Goal: Transaction & Acquisition: Obtain resource

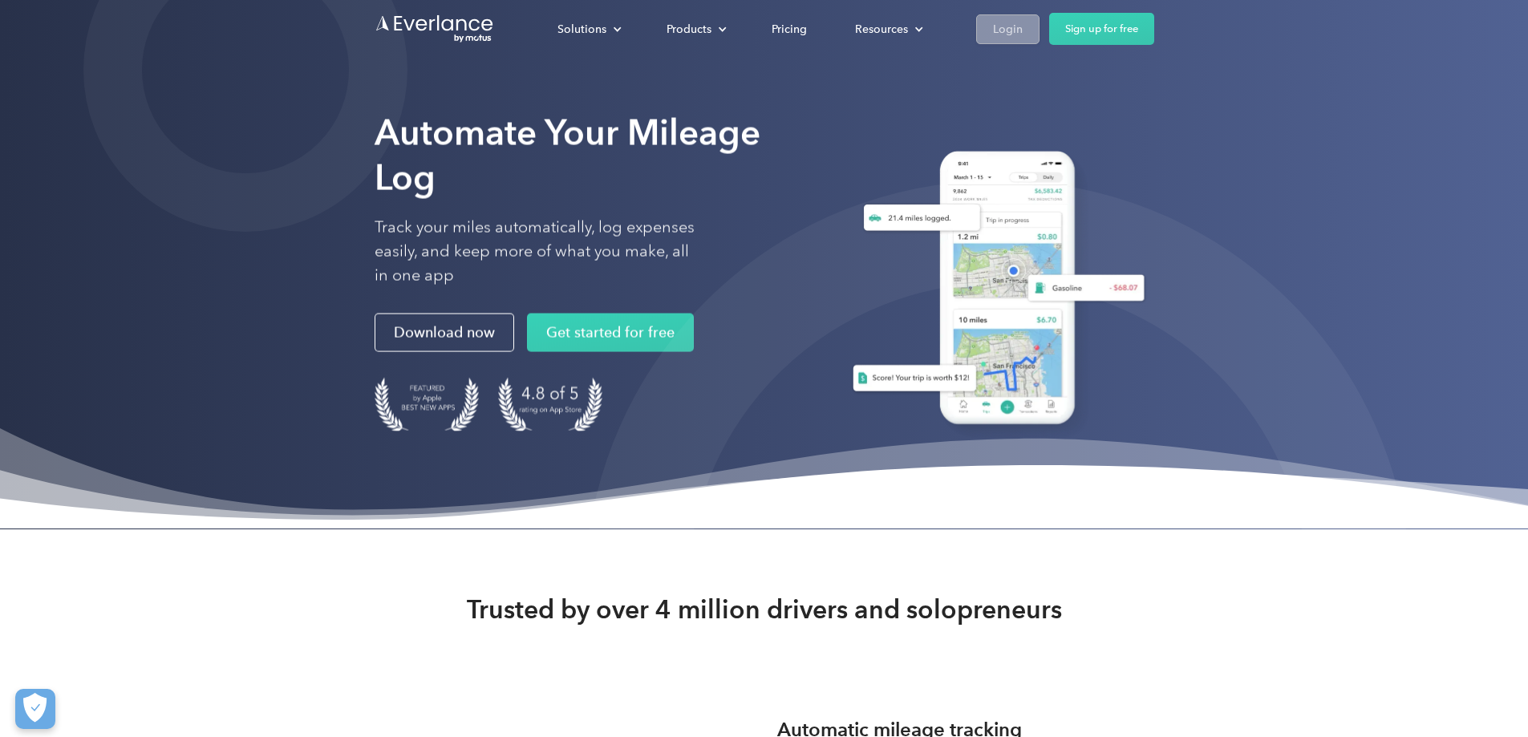
click at [1023, 35] on div "Login" at bounding box center [1008, 29] width 30 height 20
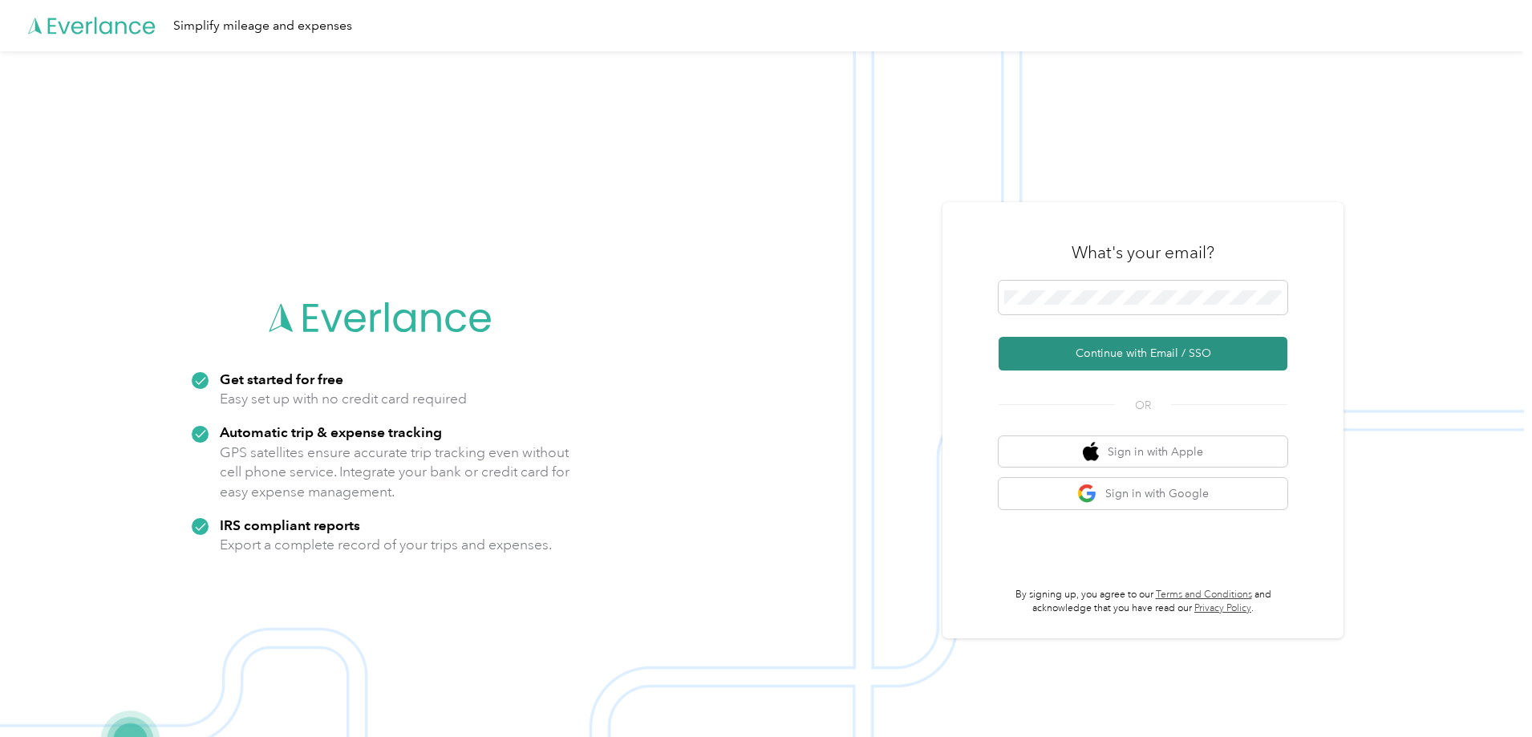
click at [1125, 359] on button "Continue with Email / SSO" at bounding box center [1143, 354] width 289 height 34
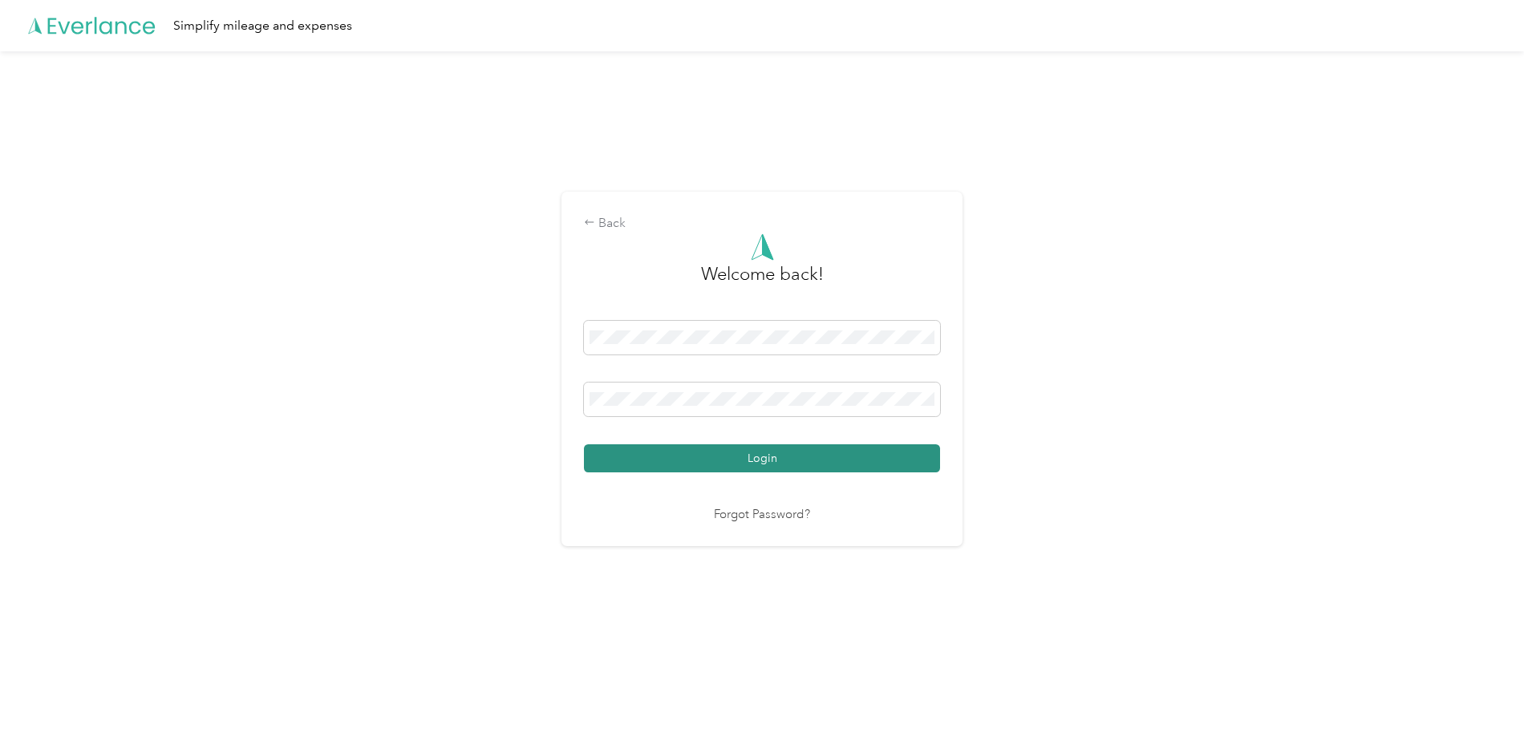
click at [762, 460] on button "Login" at bounding box center [762, 458] width 356 height 28
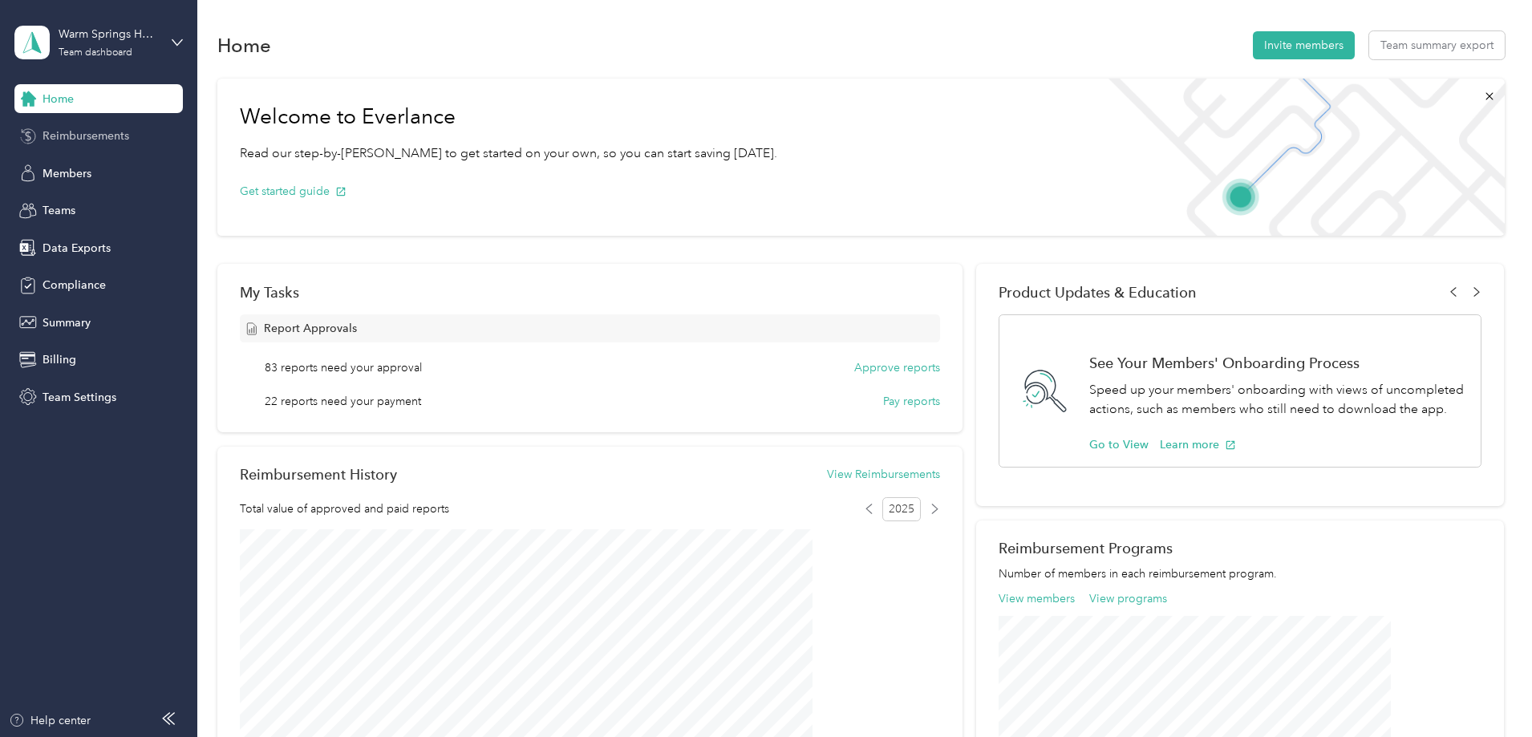
click at [122, 136] on span "Reimbursements" at bounding box center [86, 136] width 87 height 17
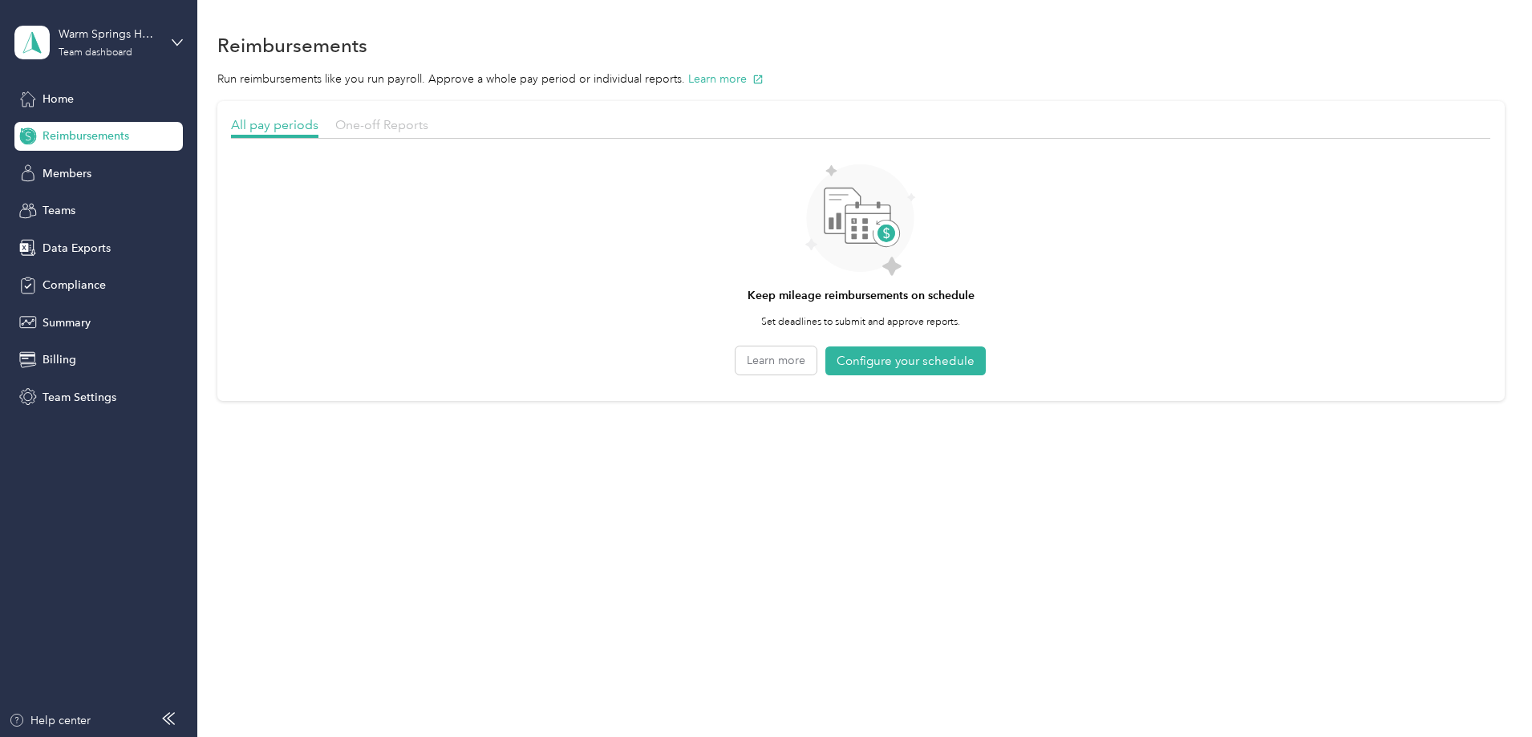
click at [428, 127] on span "One-off Reports" at bounding box center [381, 124] width 93 height 15
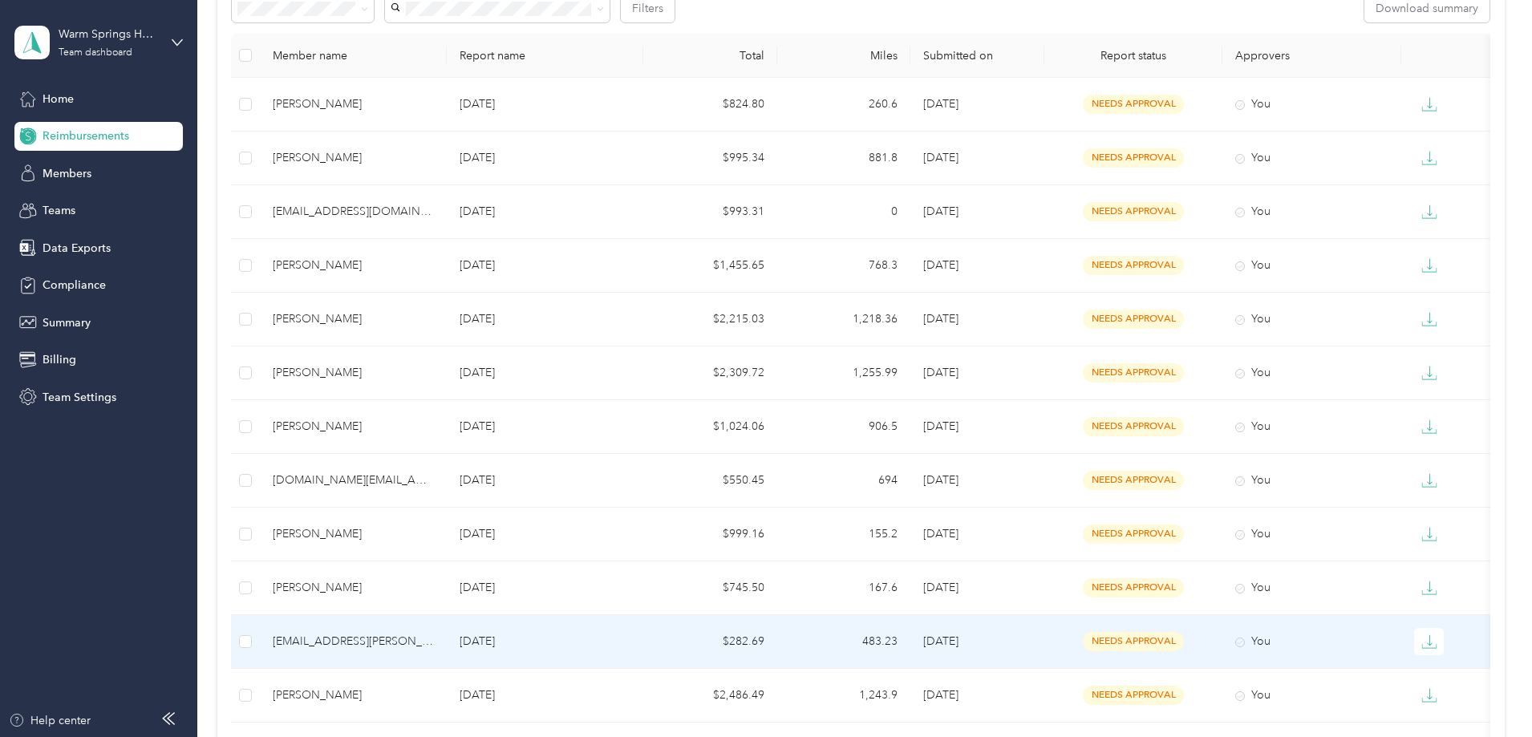
scroll to position [160, 0]
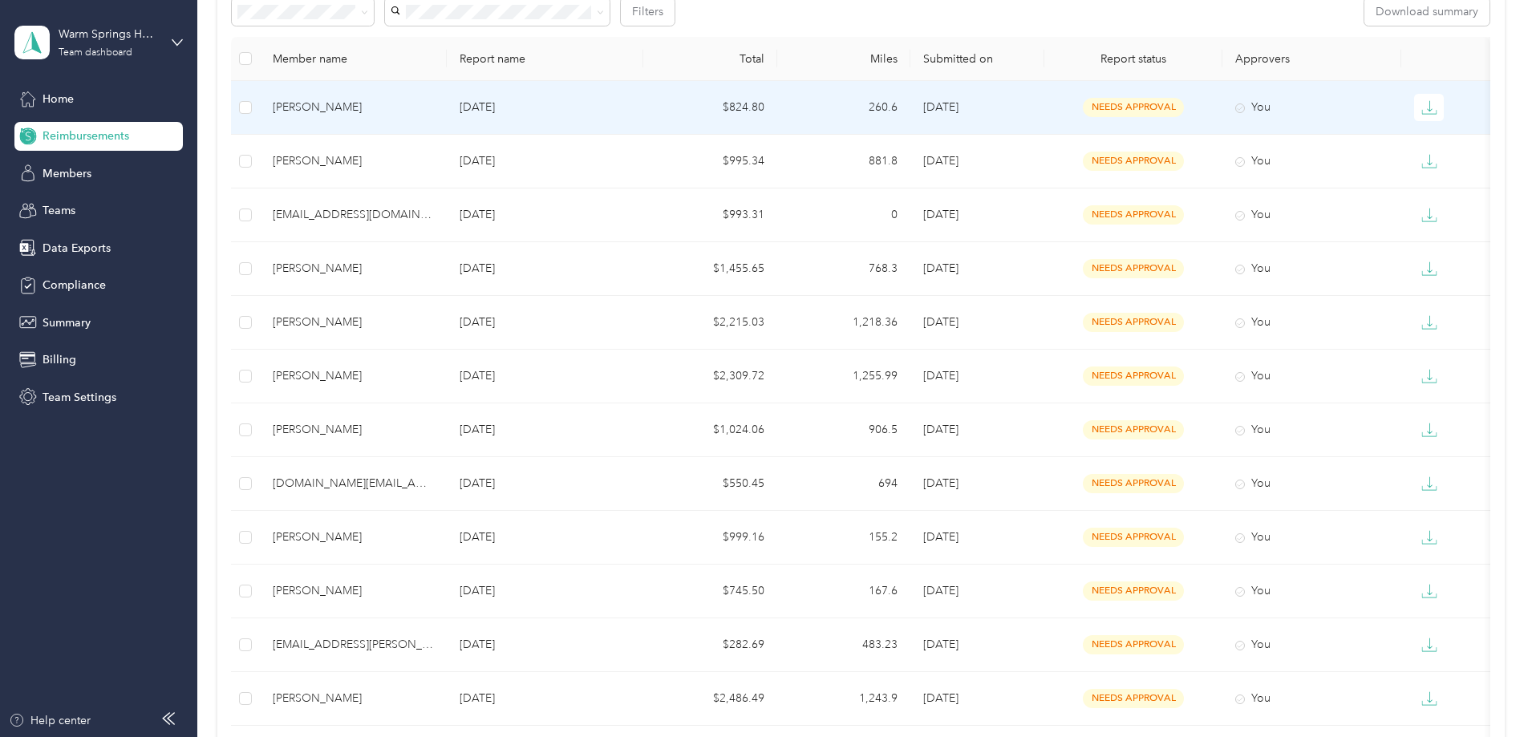
click at [582, 106] on p "[DATE]" at bounding box center [545, 108] width 171 height 18
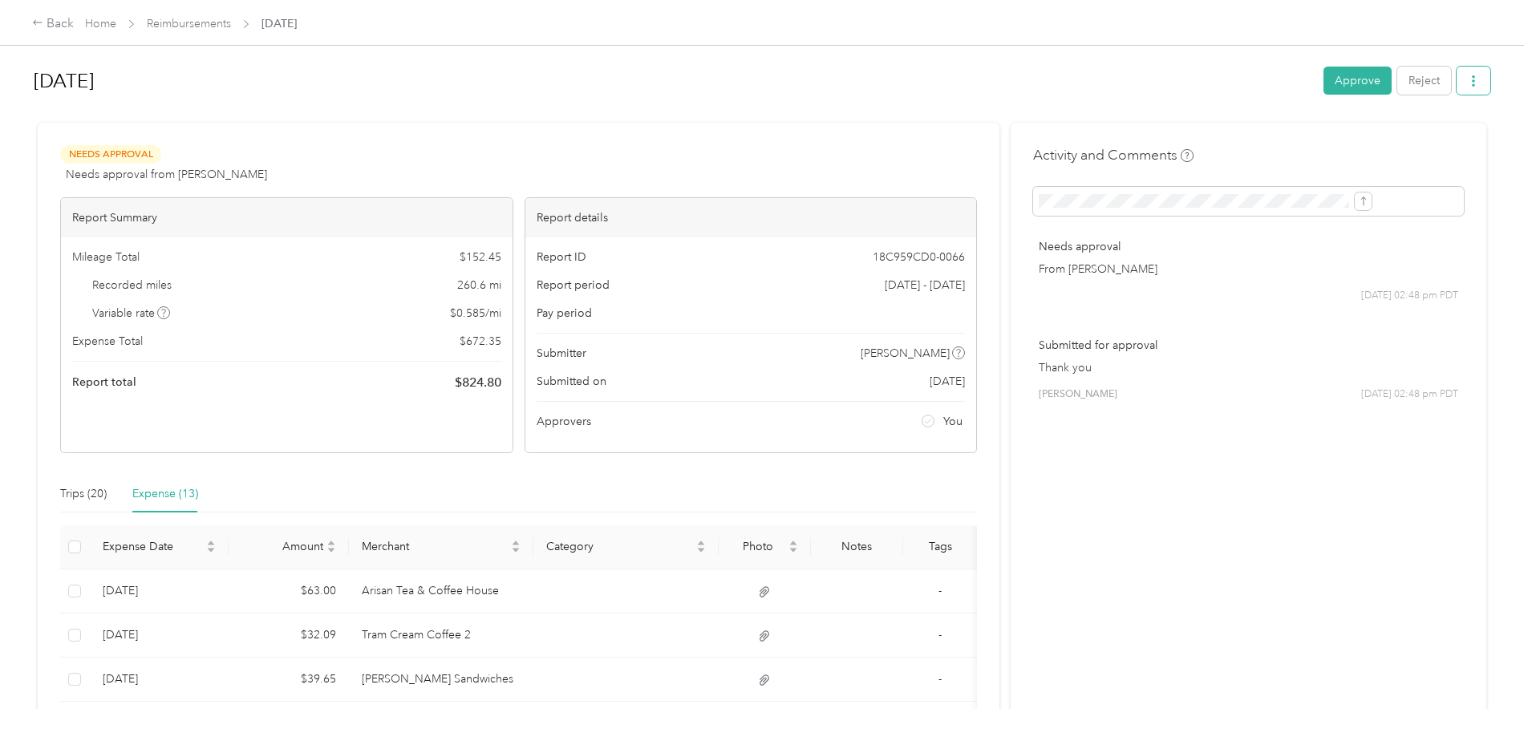
click at [1468, 83] on icon "button" at bounding box center [1473, 80] width 11 height 11
click at [1311, 135] on span "Download" at bounding box center [1296, 140] width 53 height 17
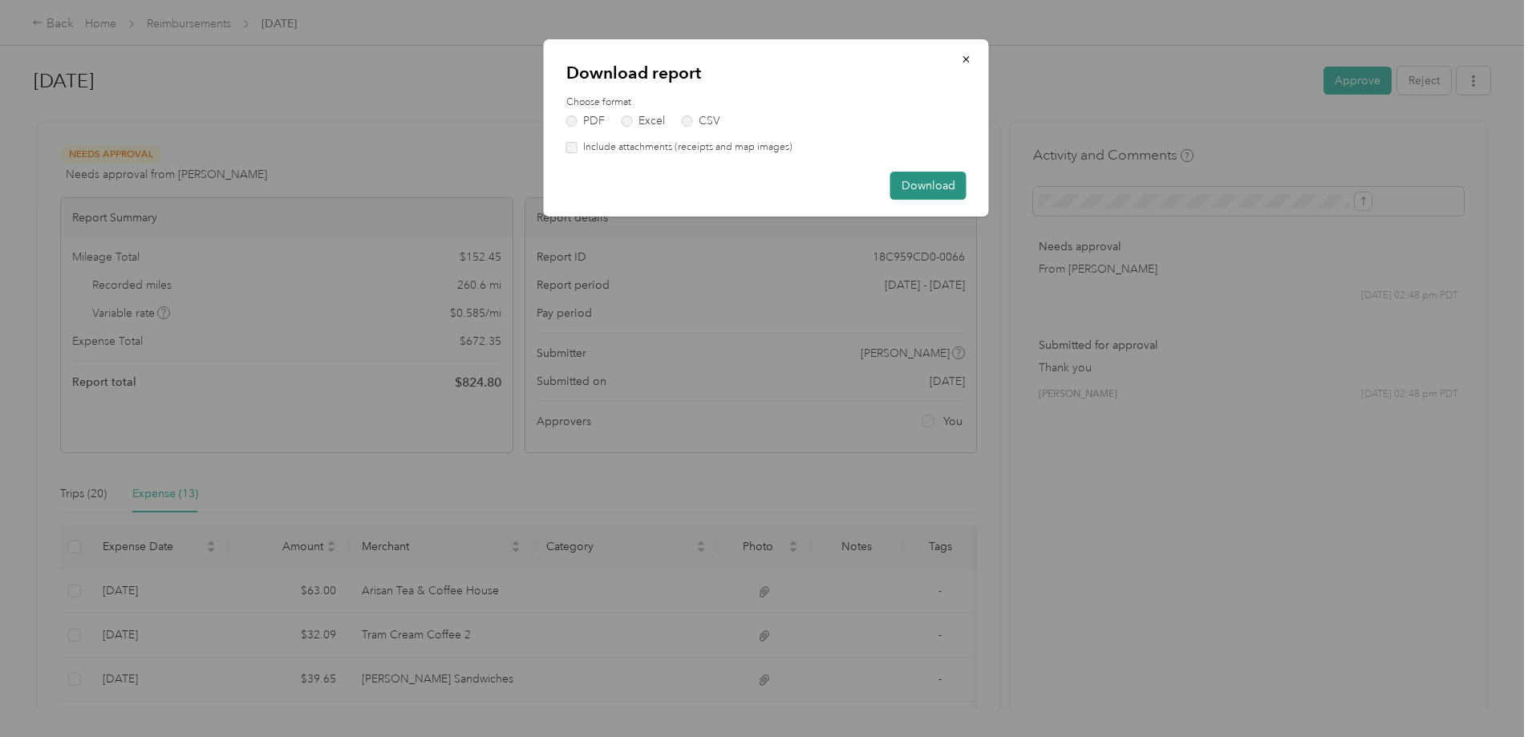
click at [910, 189] on button "Download" at bounding box center [928, 186] width 76 height 28
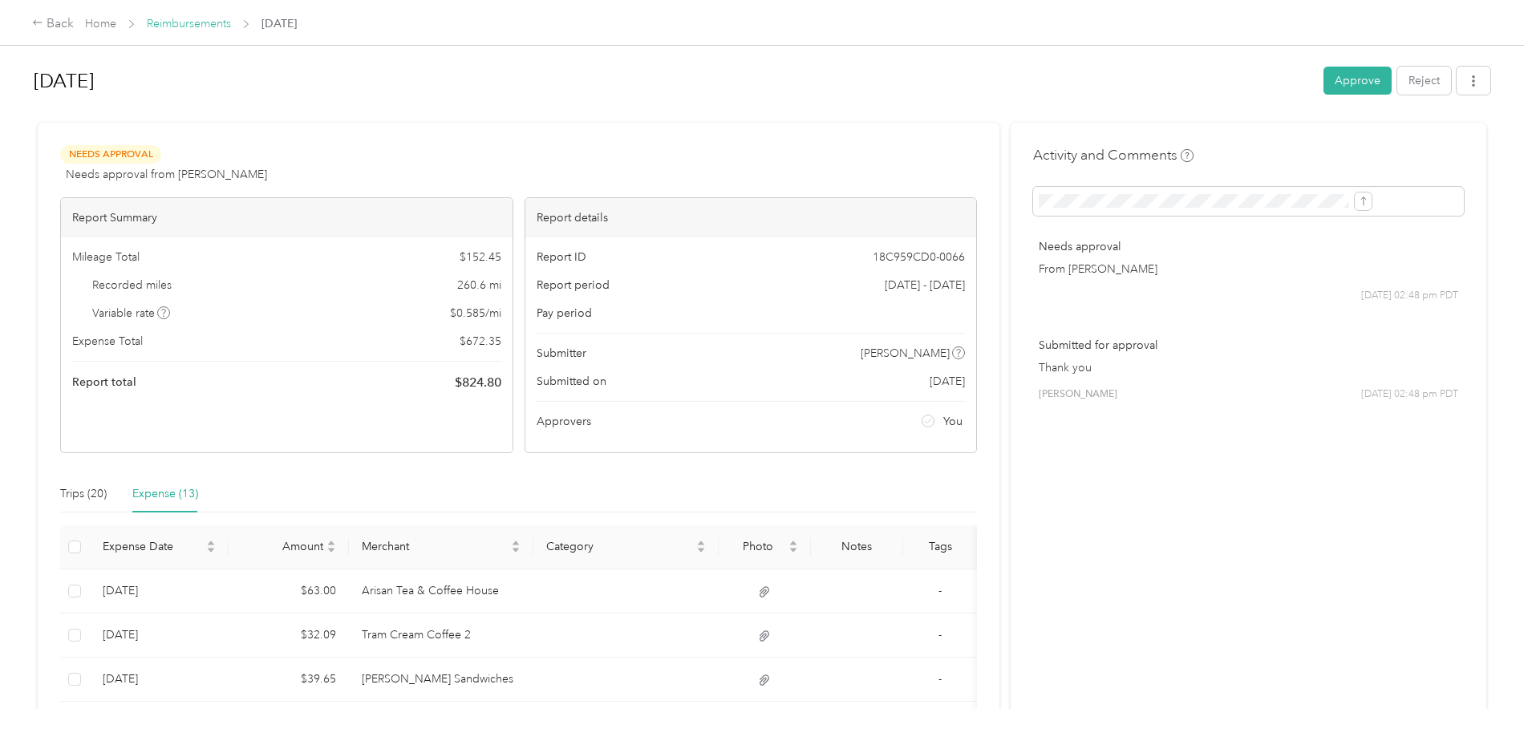
click at [231, 26] on link "Reimbursements" at bounding box center [189, 24] width 84 height 14
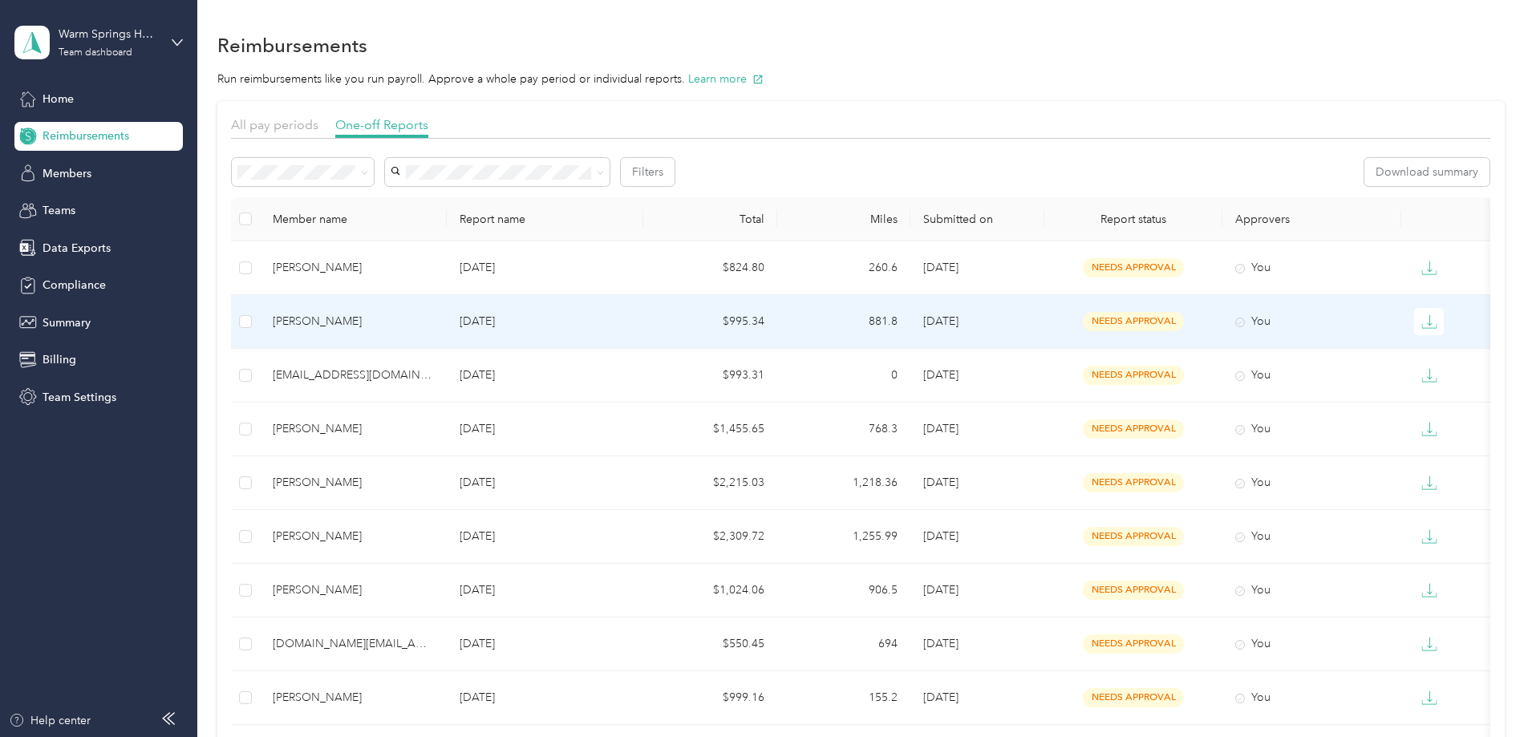
click at [911, 321] on td "881.8" at bounding box center [844, 322] width 134 height 54
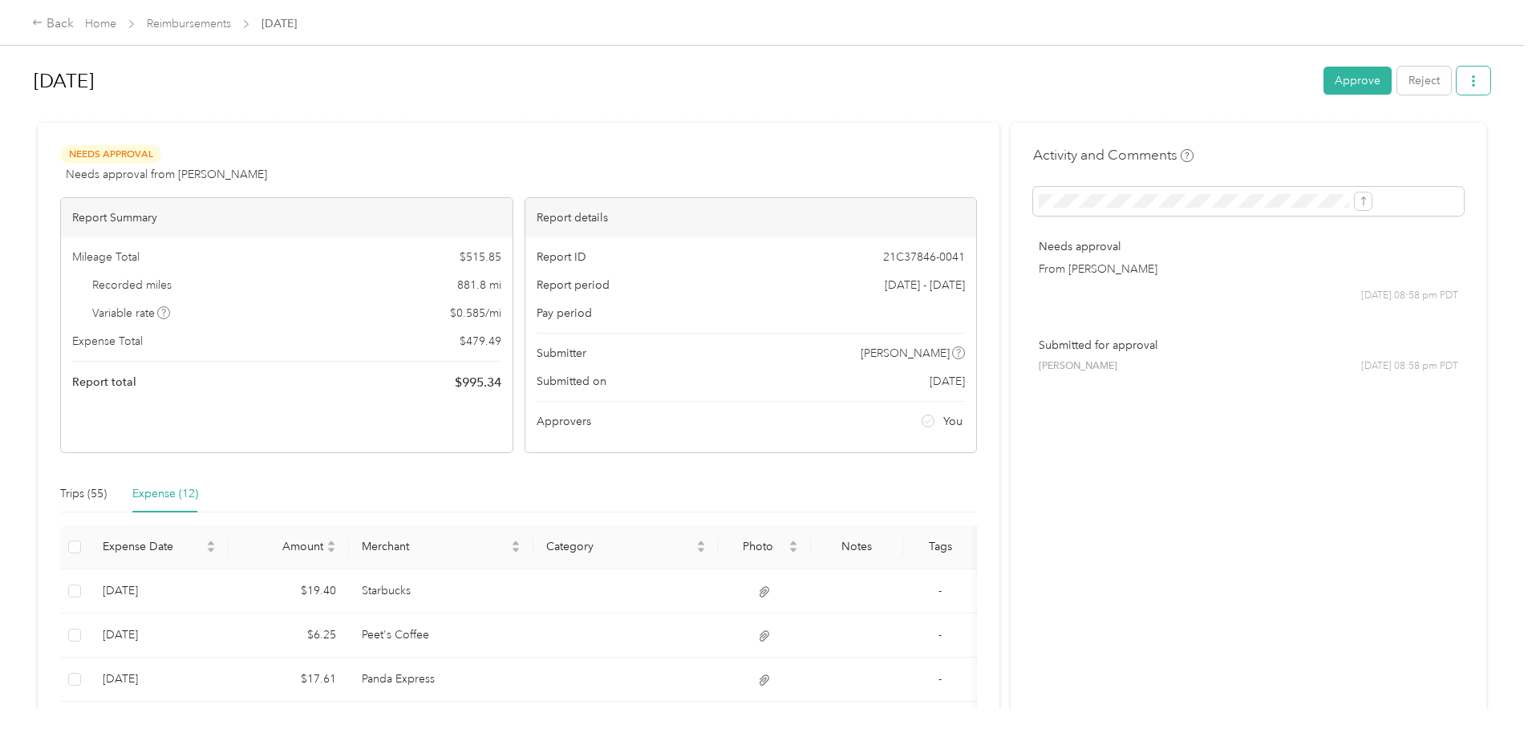
click at [1468, 83] on icon "button" at bounding box center [1473, 80] width 11 height 11
click at [1302, 148] on span "Download" at bounding box center [1296, 140] width 53 height 17
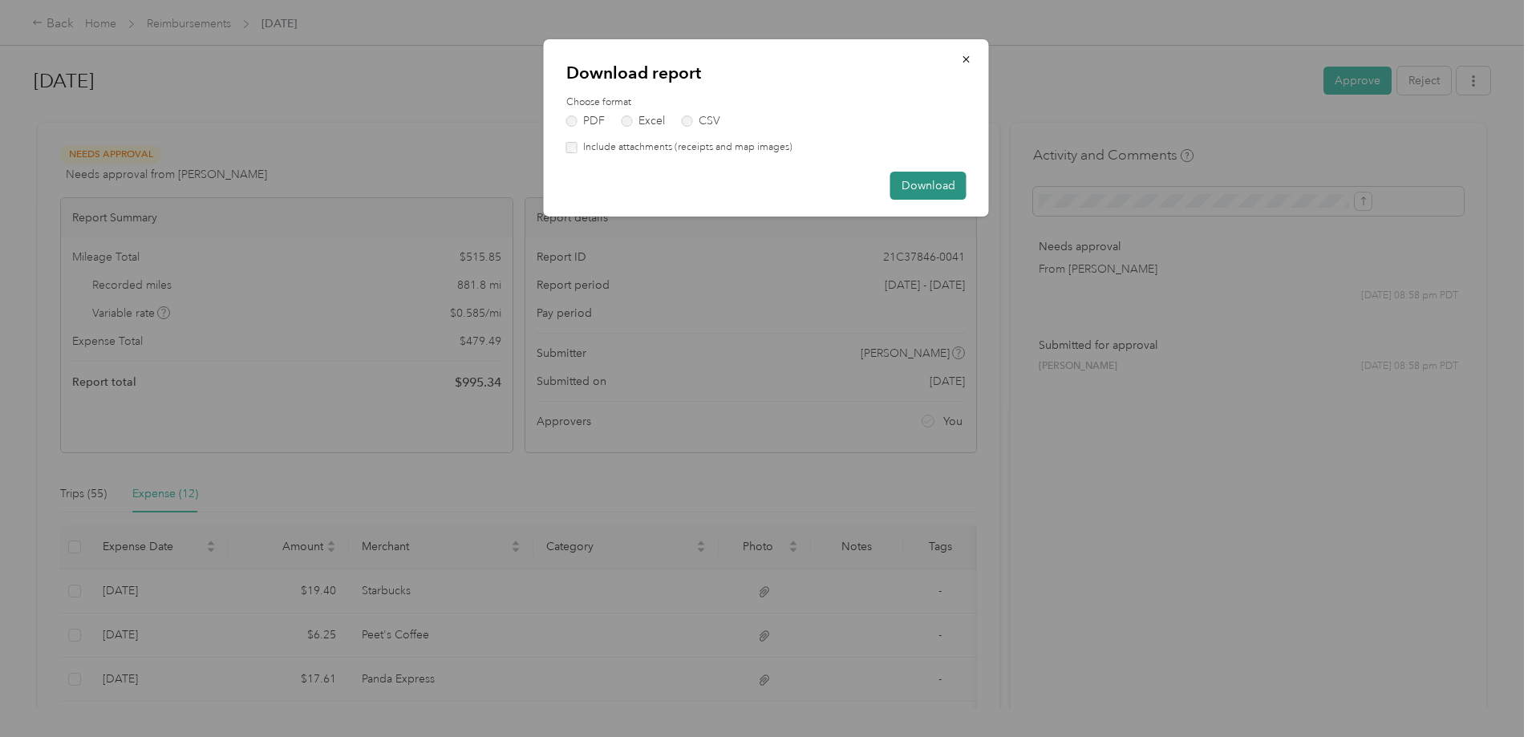
click at [940, 181] on button "Download" at bounding box center [928, 186] width 76 height 28
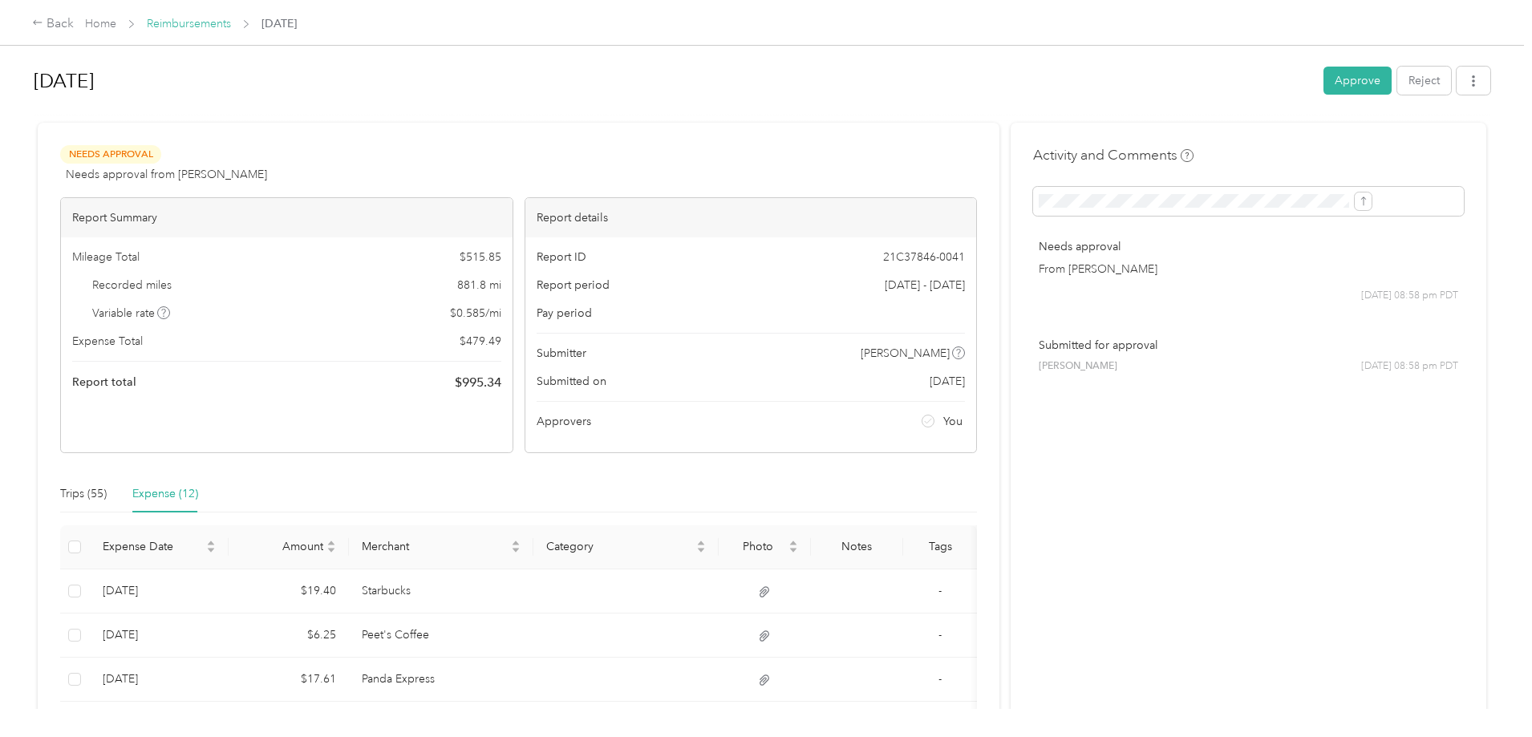
click at [231, 22] on link "Reimbursements" at bounding box center [189, 24] width 84 height 14
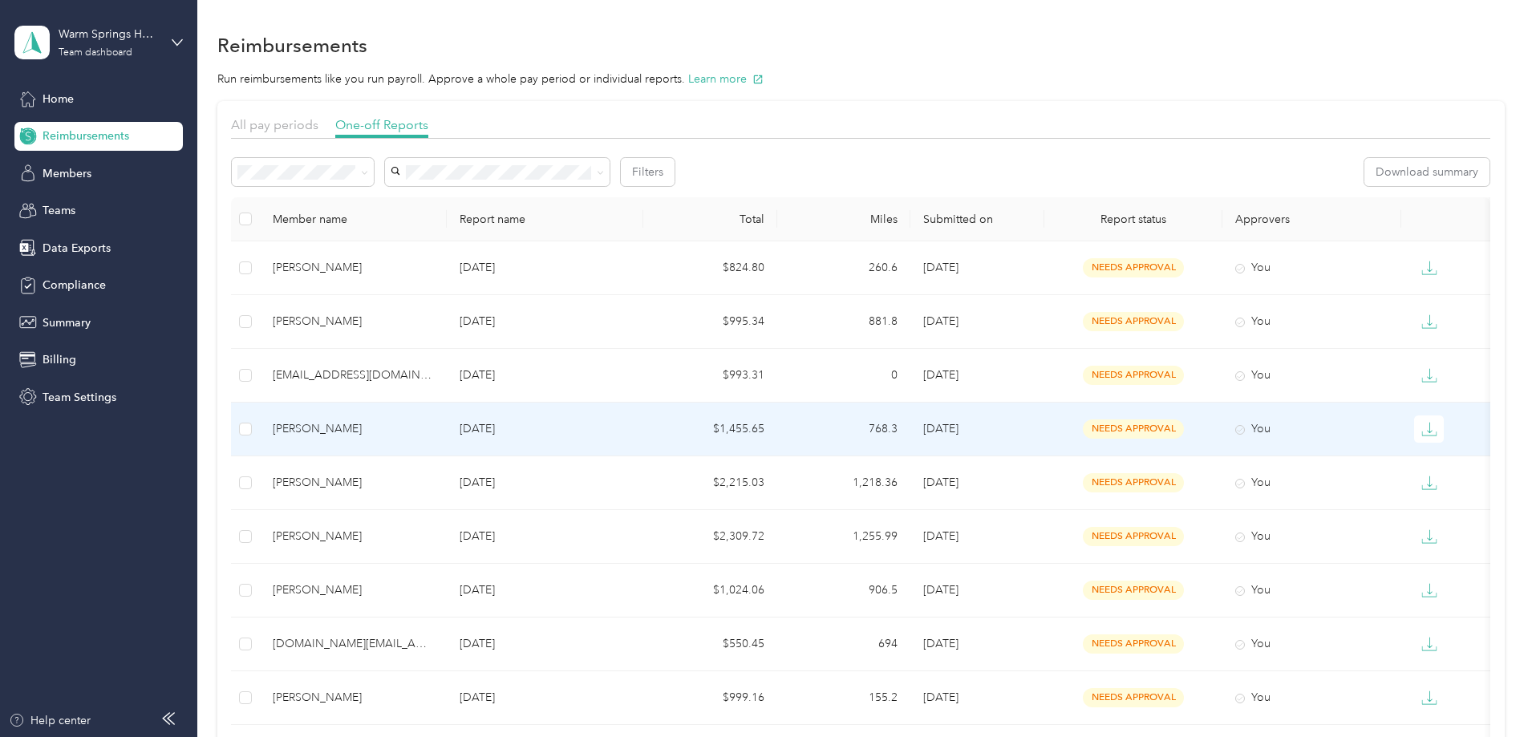
click at [581, 423] on p "[DATE]" at bounding box center [545, 429] width 171 height 18
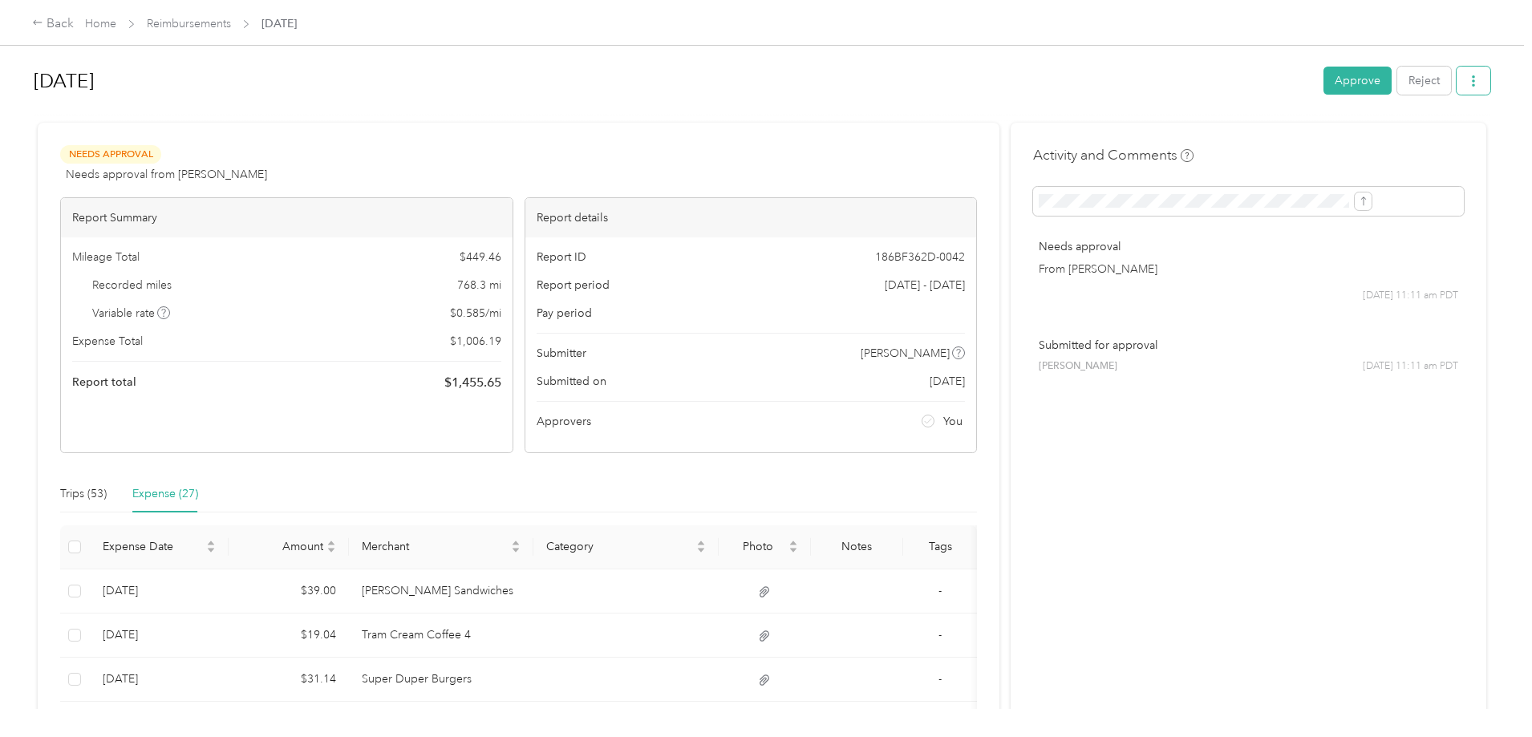
click at [1472, 78] on icon "button" at bounding box center [1473, 80] width 3 height 11
click at [1312, 136] on span "Download" at bounding box center [1296, 140] width 53 height 17
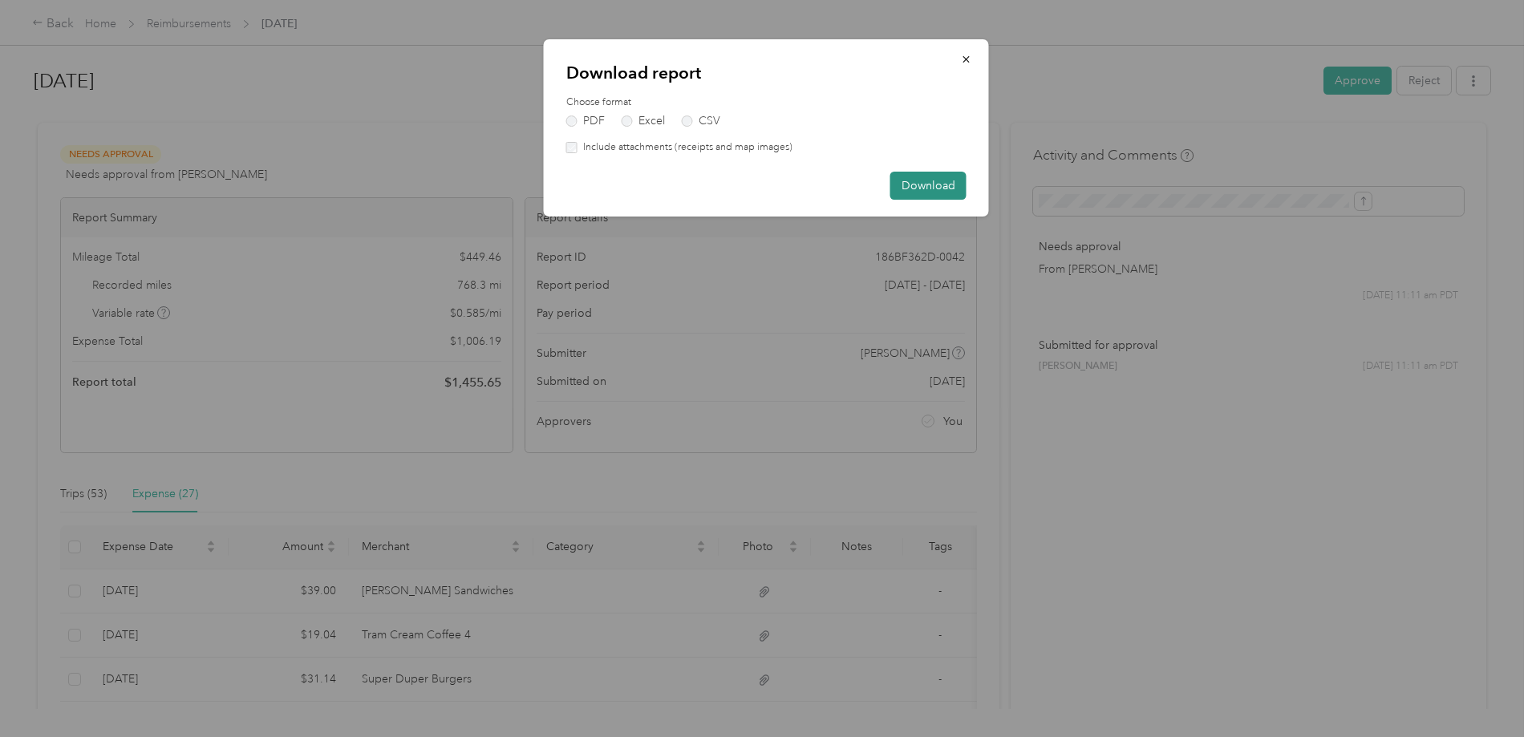
click at [939, 184] on button "Download" at bounding box center [928, 186] width 76 height 28
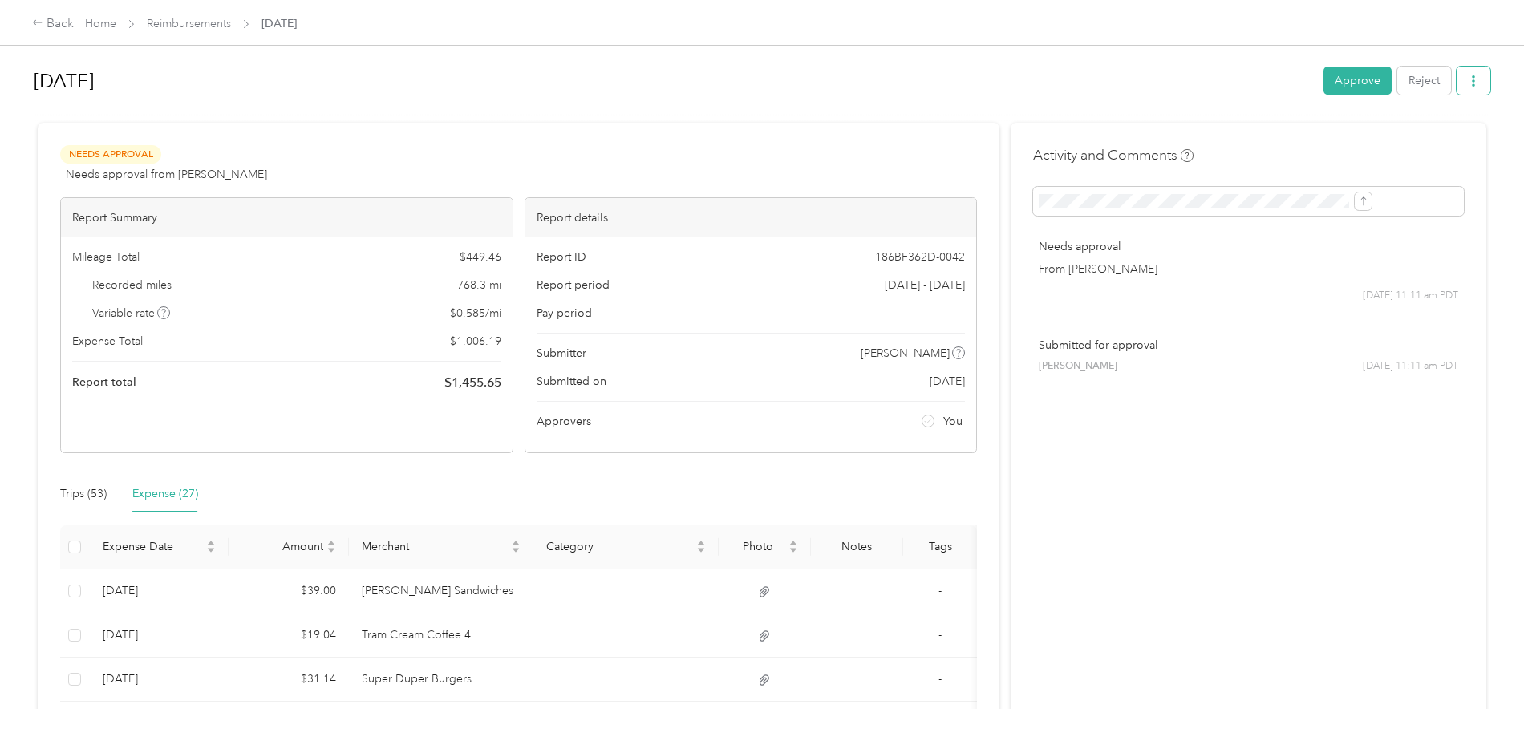
click at [1468, 75] on icon "button" at bounding box center [1473, 80] width 11 height 11
click at [1285, 136] on span "Download" at bounding box center [1296, 140] width 53 height 17
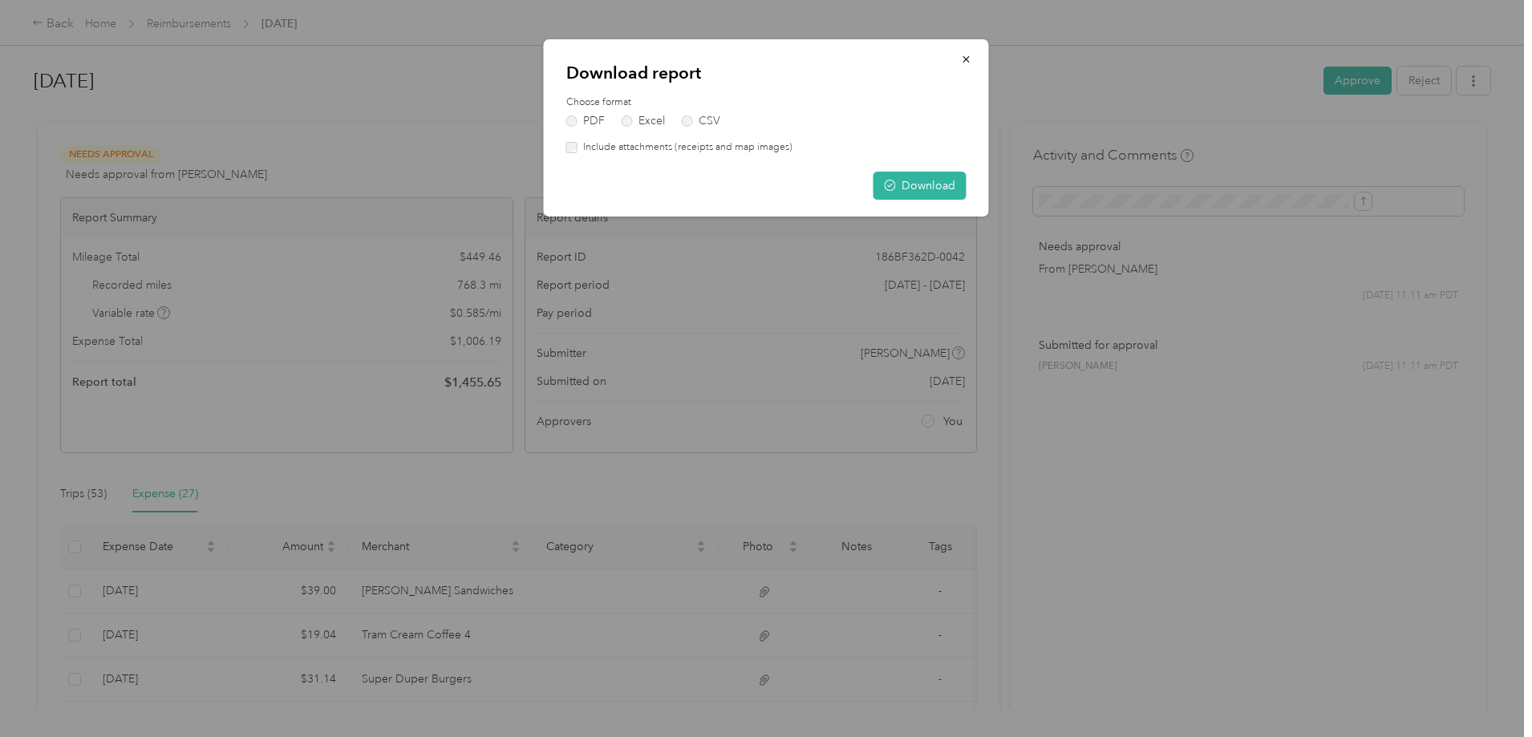
click at [578, 148] on label "Include attachments (receipts and map images)" at bounding box center [684, 147] width 215 height 14
click at [914, 186] on button "Download" at bounding box center [919, 186] width 93 height 28
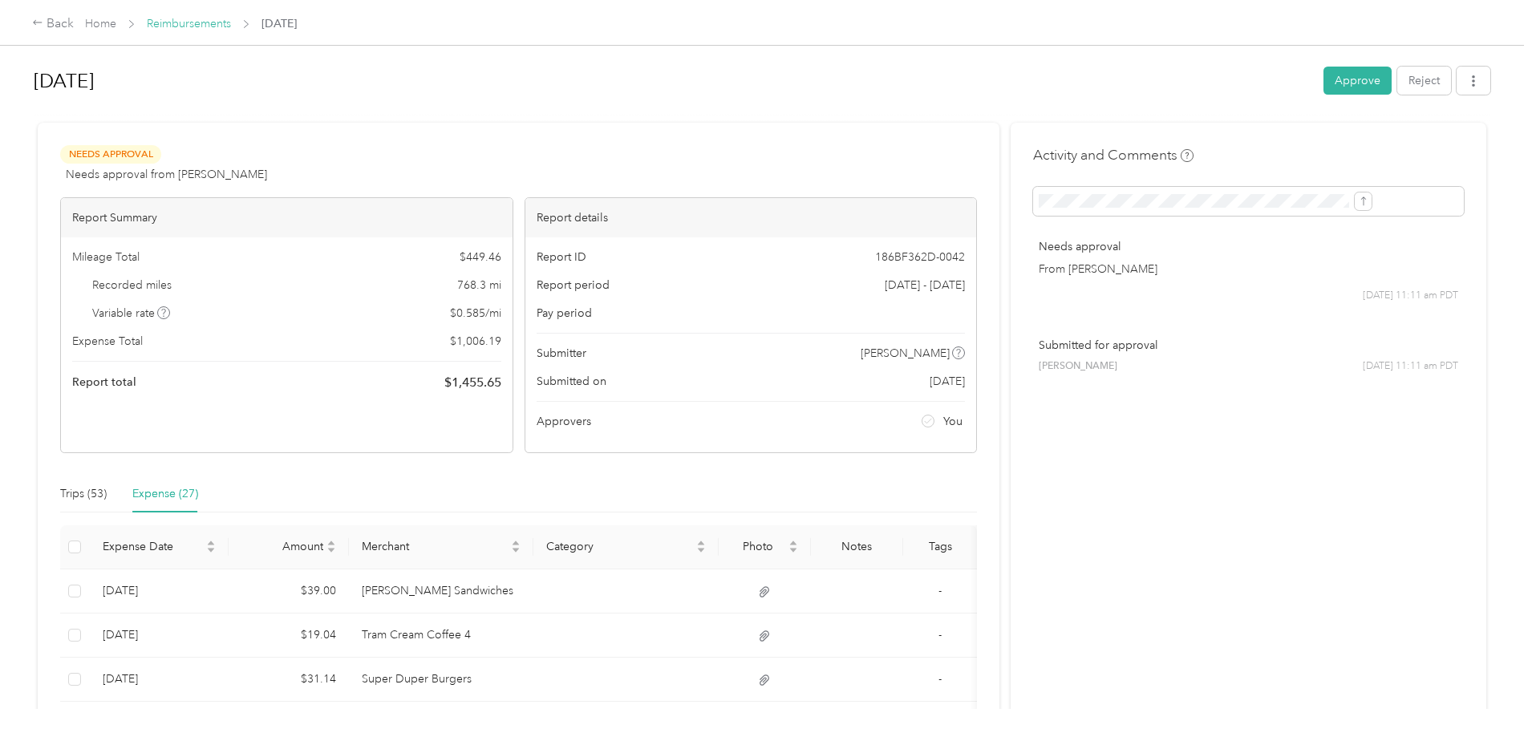
click at [231, 26] on link "Reimbursements" at bounding box center [189, 24] width 84 height 14
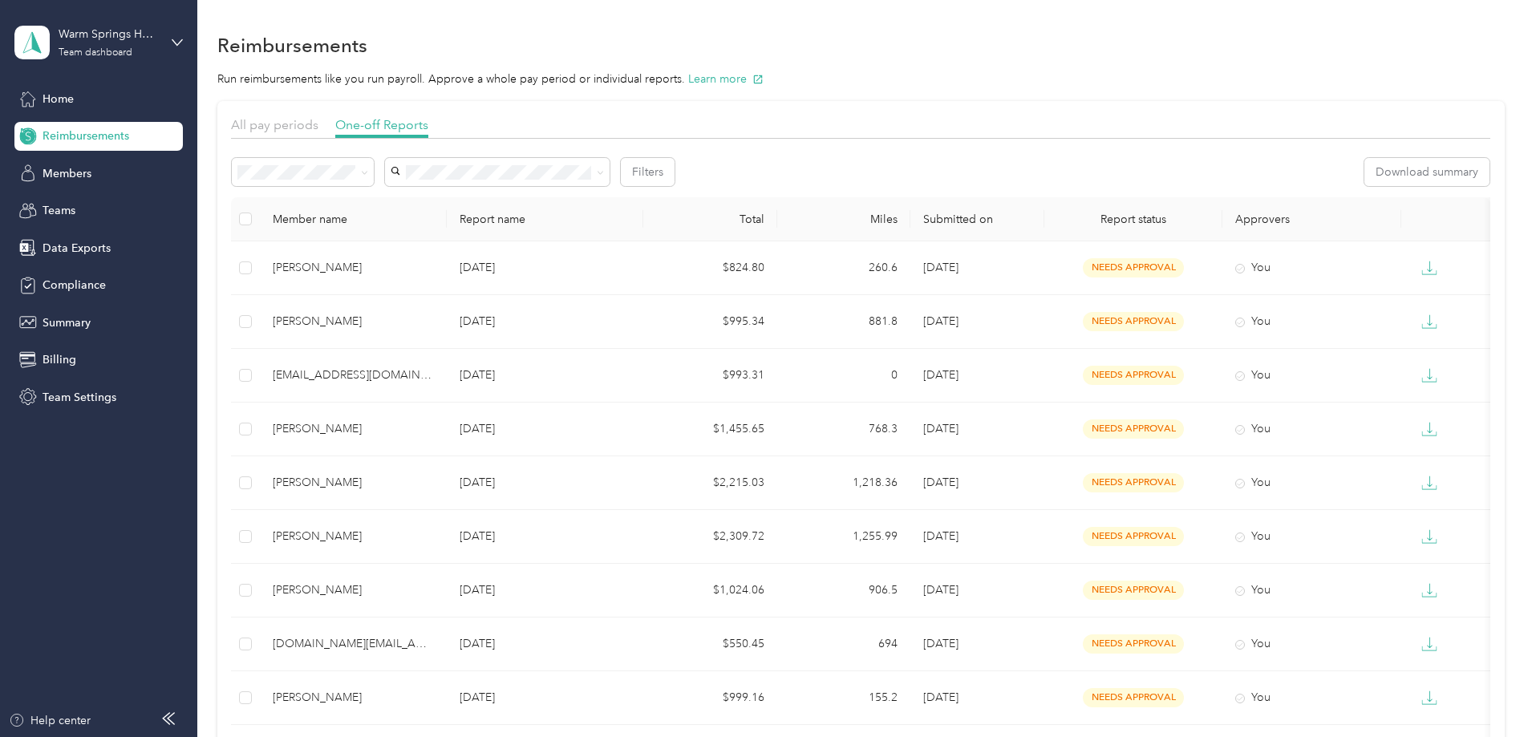
click at [1006, 223] on th "Submitted on" at bounding box center [977, 219] width 134 height 44
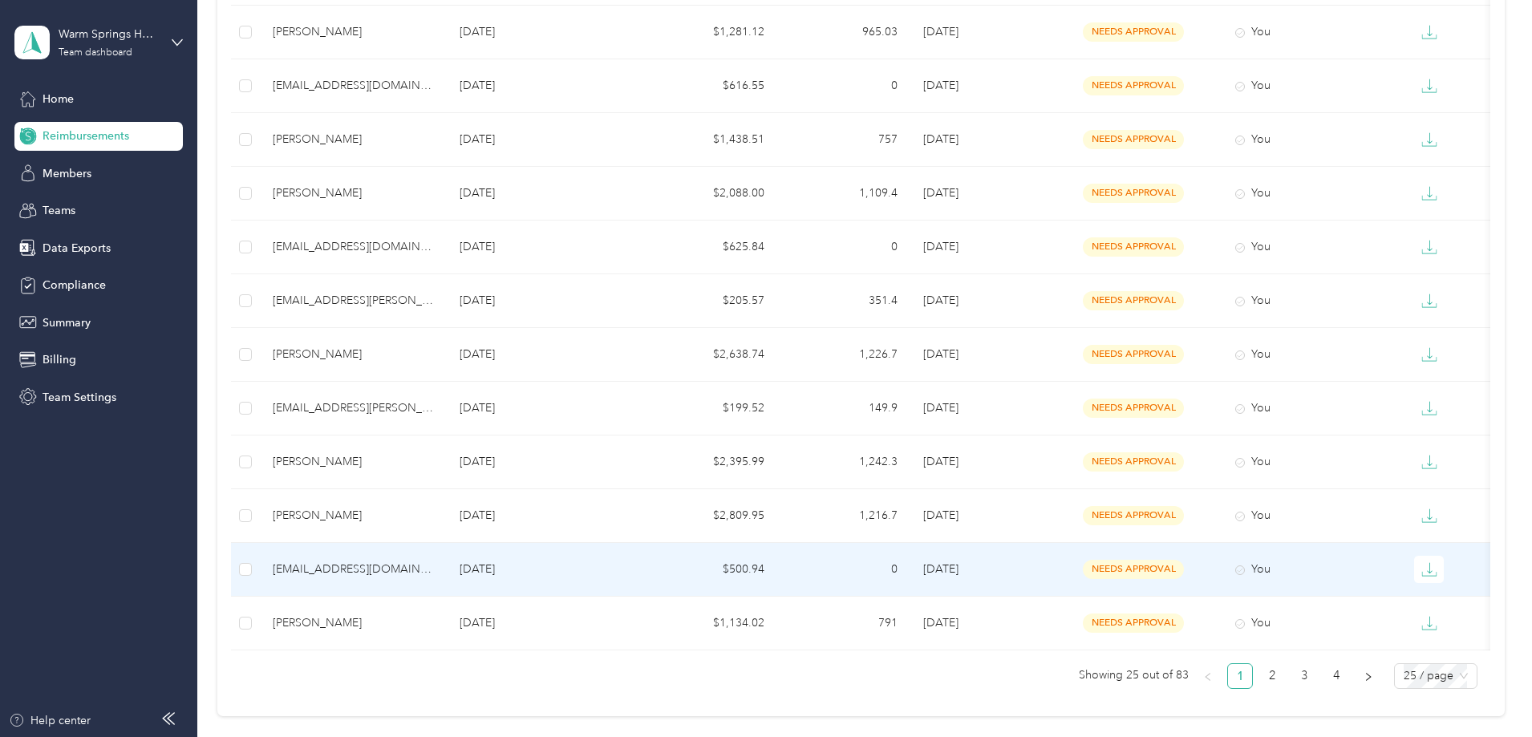
scroll to position [962, 0]
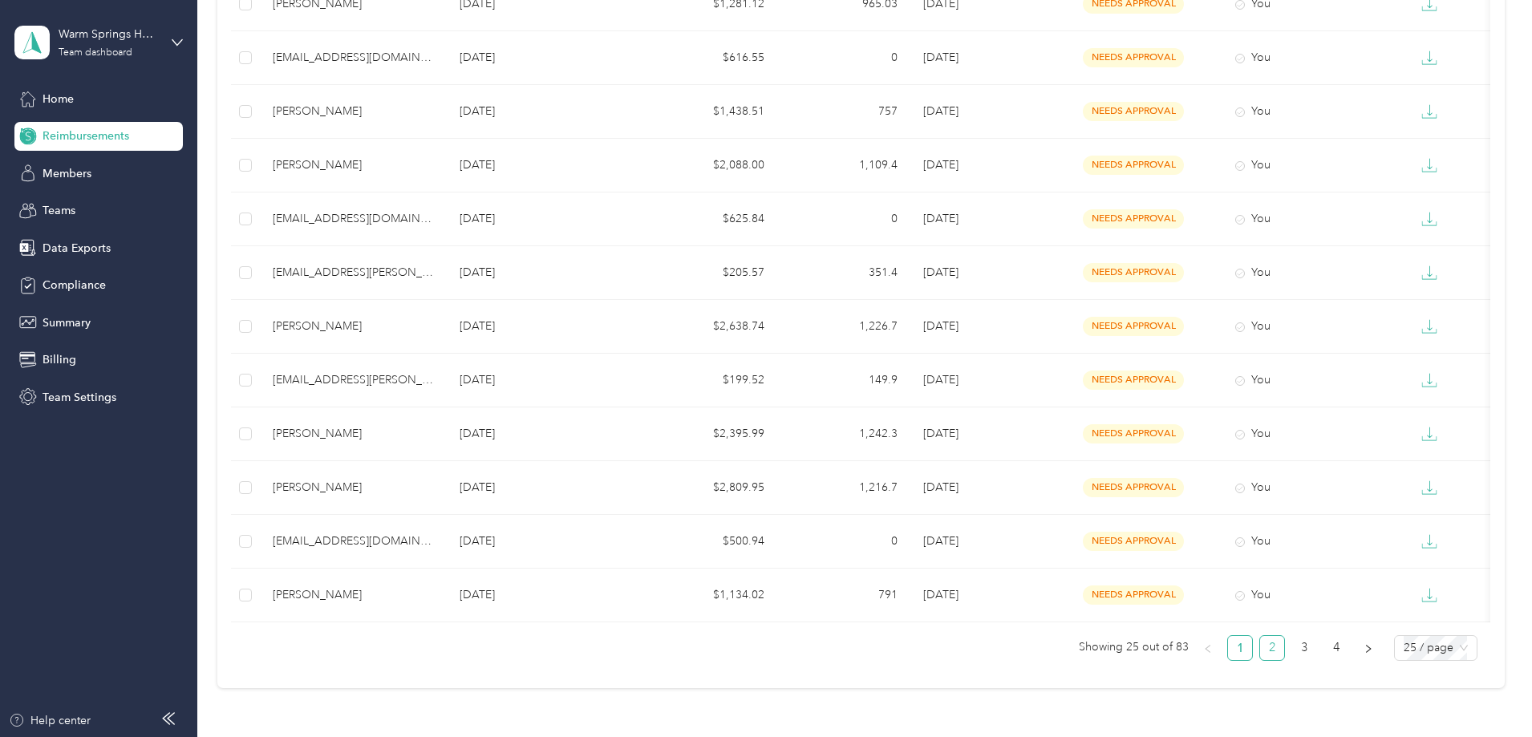
click at [1260, 660] on link "2" at bounding box center [1272, 648] width 24 height 24
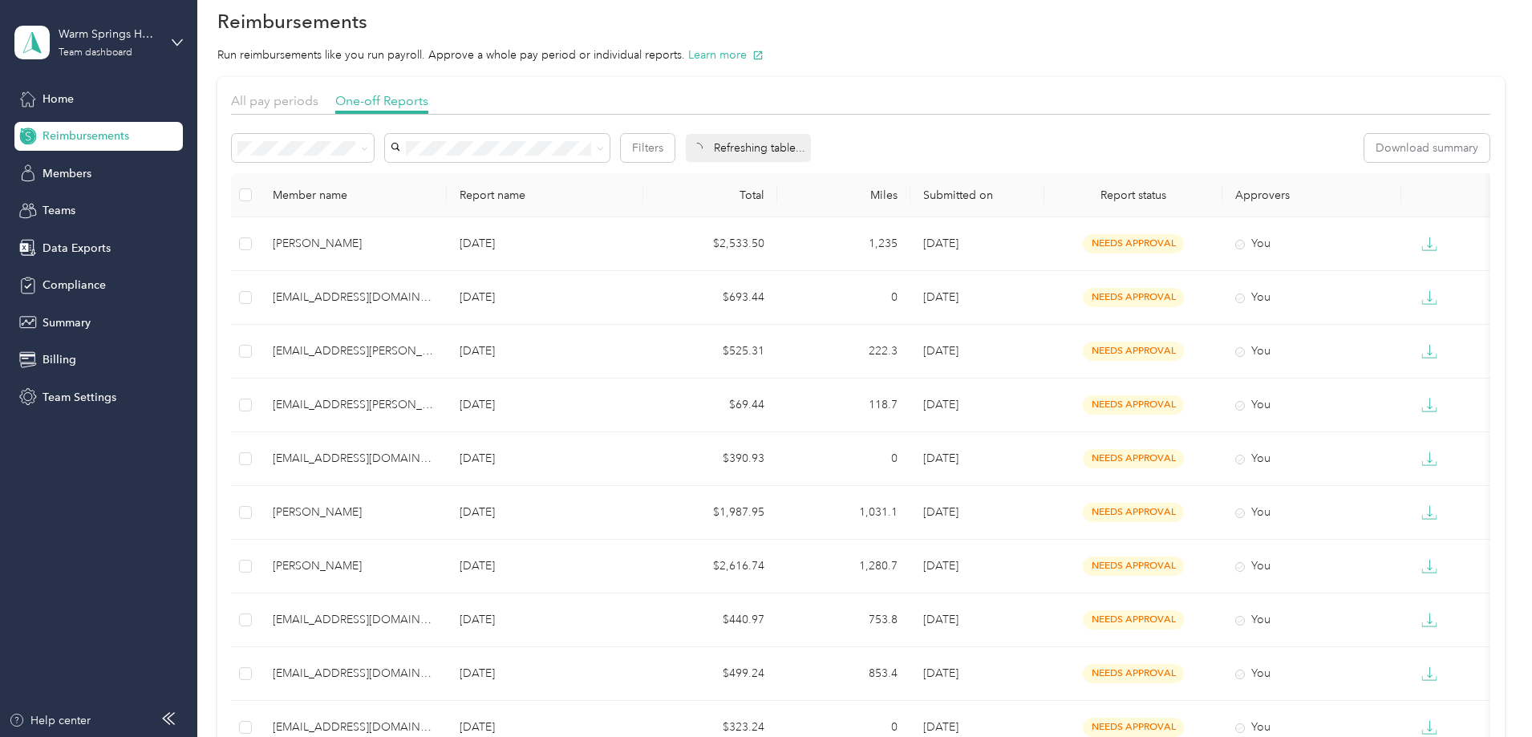
scroll to position [669, 0]
